Goal: Information Seeking & Learning: Learn about a topic

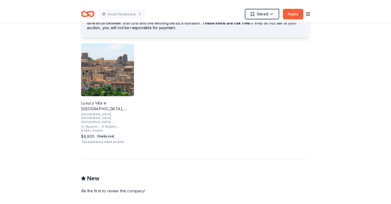
scroll to position [322, 0]
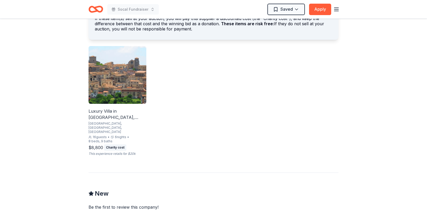
click at [126, 84] on img at bounding box center [118, 75] width 58 height 58
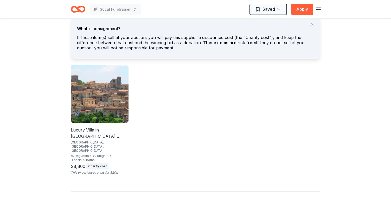
scroll to position [301, 0]
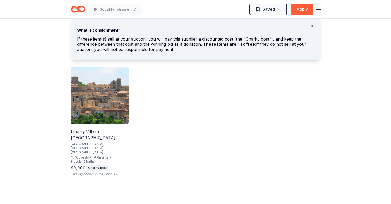
click at [99, 109] on img at bounding box center [100, 96] width 58 height 58
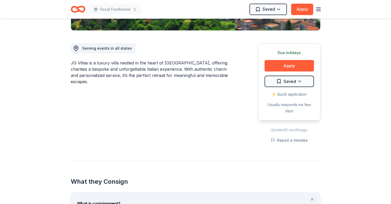
scroll to position [96, 0]
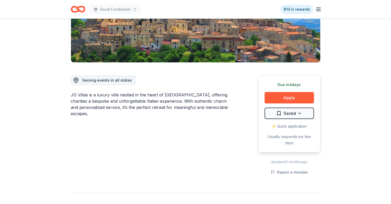
click at [81, 12] on icon "Home" at bounding box center [80, 9] width 8 height 5
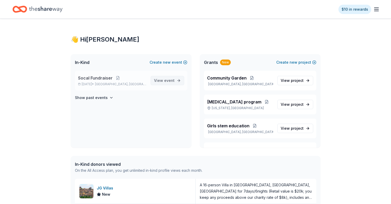
click at [163, 81] on span "View event" at bounding box center [164, 81] width 21 height 6
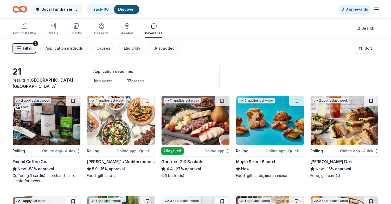
click at [77, 8] on button "Socal Fundraiser" at bounding box center [57, 9] width 52 height 10
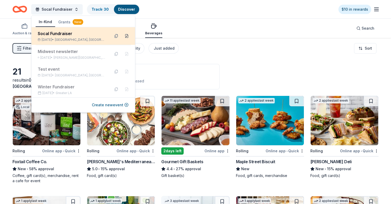
click at [127, 35] on button at bounding box center [127, 36] width 8 height 8
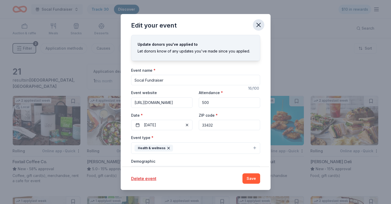
click at [259, 25] on icon "button" at bounding box center [258, 24] width 7 height 7
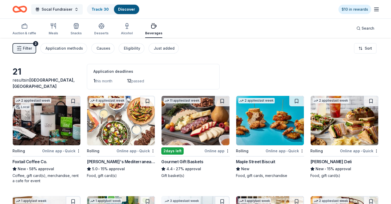
click at [77, 8] on button "Socal Fundraiser" at bounding box center [57, 9] width 52 height 10
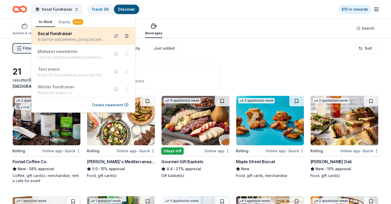
click at [126, 37] on button at bounding box center [127, 36] width 8 height 8
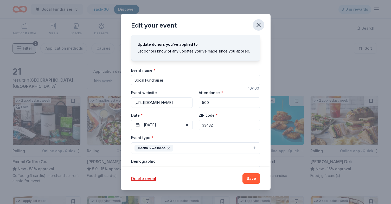
click at [259, 27] on icon "button" at bounding box center [258, 24] width 7 height 7
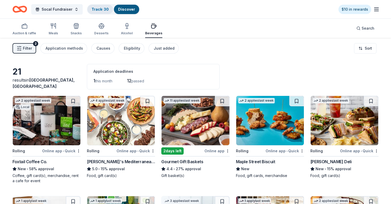
click at [98, 8] on link "Track · 30" at bounding box center [100, 9] width 17 height 4
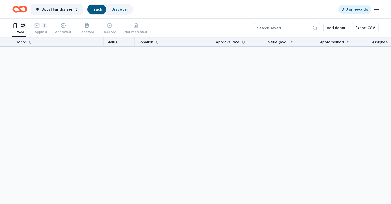
scroll to position [0, 0]
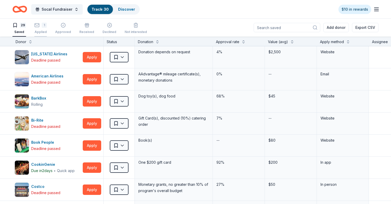
click at [41, 30] on div "Applied" at bounding box center [40, 32] width 12 height 4
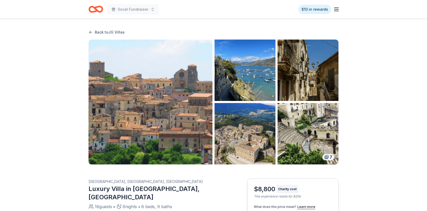
click at [104, 35] on link "Back to JG Villas" at bounding box center [107, 32] width 36 height 6
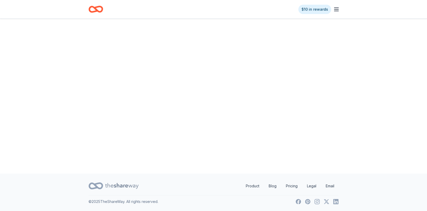
click at [97, 10] on icon "Home" at bounding box center [98, 9] width 8 height 5
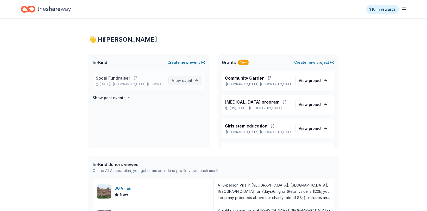
click at [189, 81] on span "event" at bounding box center [187, 80] width 10 height 4
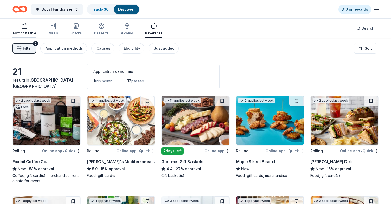
click at [28, 35] on button "Auction & raffle" at bounding box center [24, 29] width 24 height 17
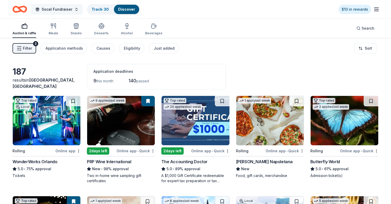
click at [75, 9] on button "Socal Fundraiser" at bounding box center [57, 9] width 52 height 10
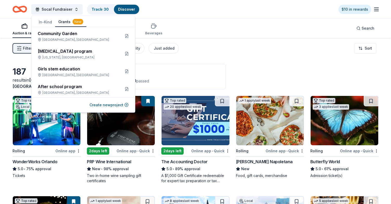
click at [71, 24] on button "Grants New" at bounding box center [70, 22] width 31 height 10
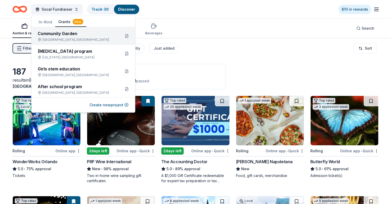
click at [72, 37] on div "Community Garden Addison, TX" at bounding box center [77, 35] width 79 height 11
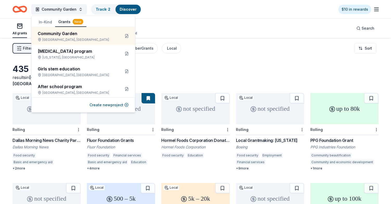
click at [231, 24] on div "All grants ≤ $5k $5k to $20k > $20k Unspecified Search" at bounding box center [195, 28] width 366 height 19
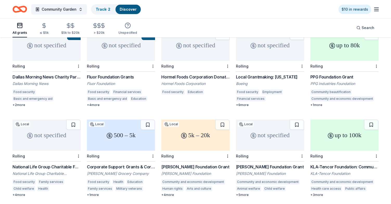
scroll to position [67, 0]
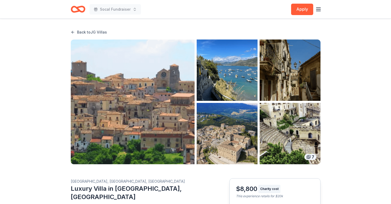
click at [82, 33] on link "Back to JG Villas" at bounding box center [89, 32] width 36 height 6
